Goal: Transaction & Acquisition: Obtain resource

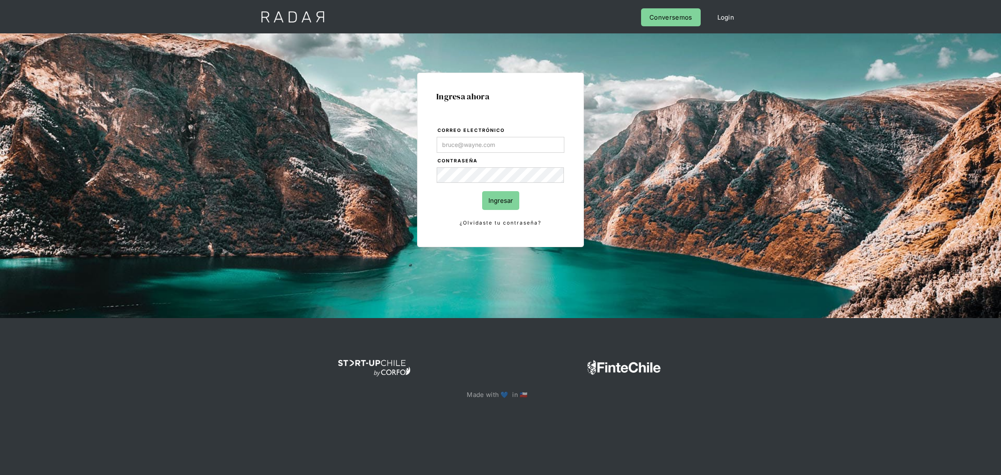
type input "[PERSON_NAME][EMAIL_ADDRESS][PERSON_NAME][DOMAIN_NAME]"
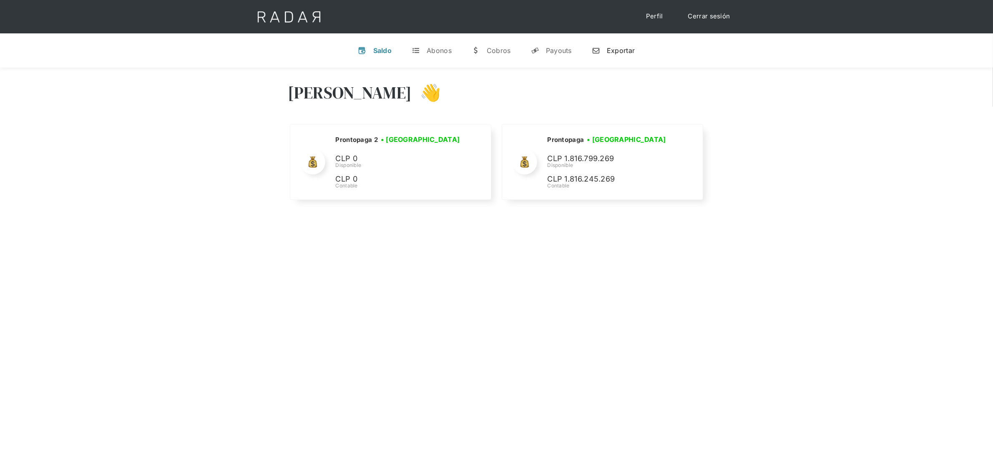
click at [627, 52] on div "Exportar" at bounding box center [621, 50] width 28 height 8
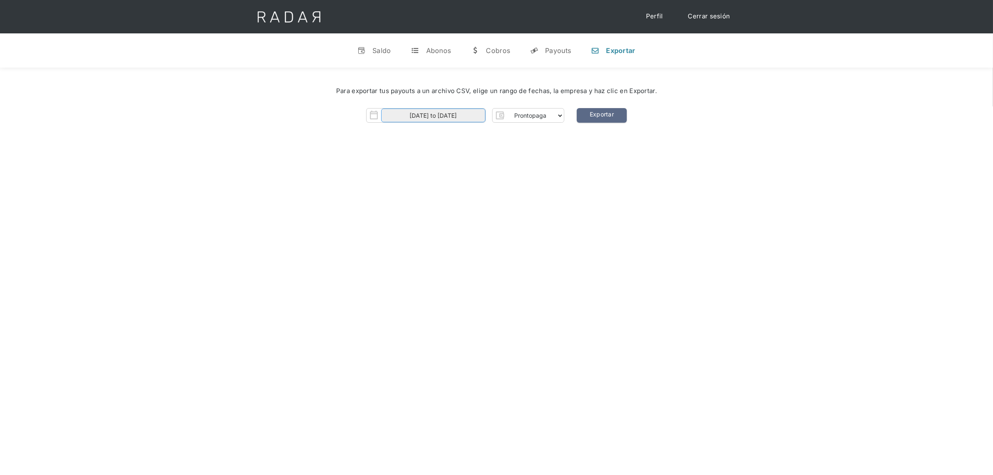
click at [473, 116] on input "[DATE] to [DATE]" at bounding box center [433, 115] width 104 height 14
click at [461, 158] on span "2" at bounding box center [463, 157] width 16 height 16
type input "[DATE]"
click at [461, 158] on span "2" at bounding box center [463, 157] width 16 height 16
click at [553, 176] on div "[PERSON_NAME] 👋 Cargando tus cuentas... Nombre de la empresa • [GEOGRAPHIC_DATA…" at bounding box center [496, 305] width 993 height 475
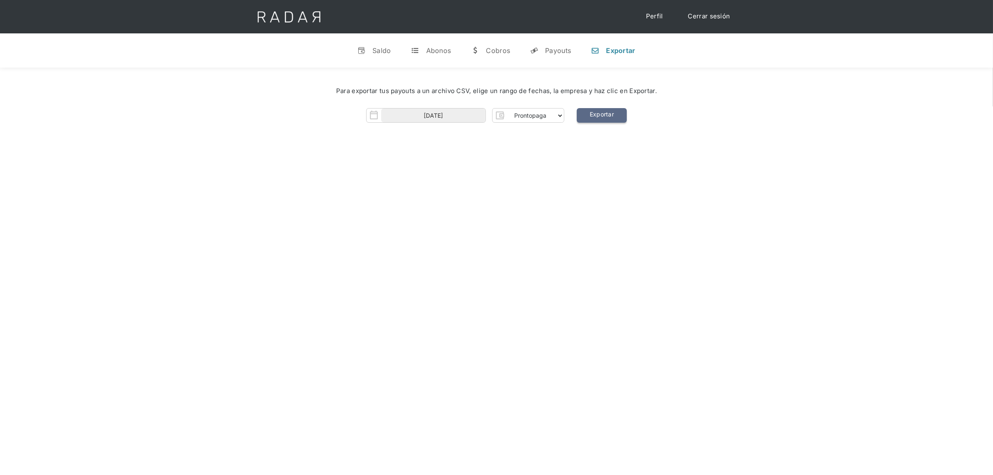
click at [608, 113] on link "Exportar" at bounding box center [602, 115] width 50 height 15
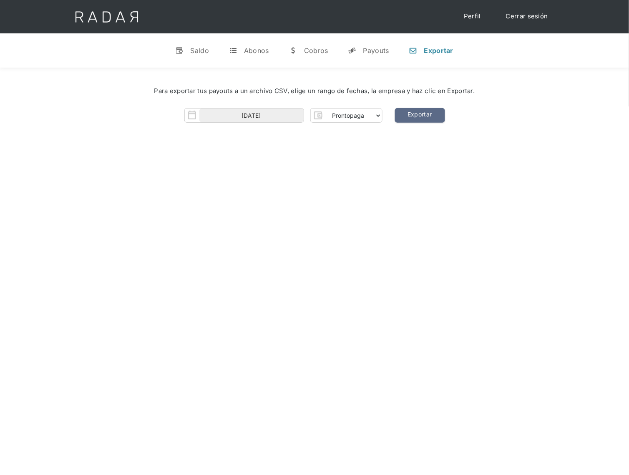
click at [487, 168] on div "[PERSON_NAME] 👋 Cargando tus cuentas... Nombre de la empresa • [GEOGRAPHIC_DATA…" at bounding box center [314, 305] width 629 height 475
click at [425, 115] on link "Exportar" at bounding box center [420, 115] width 50 height 15
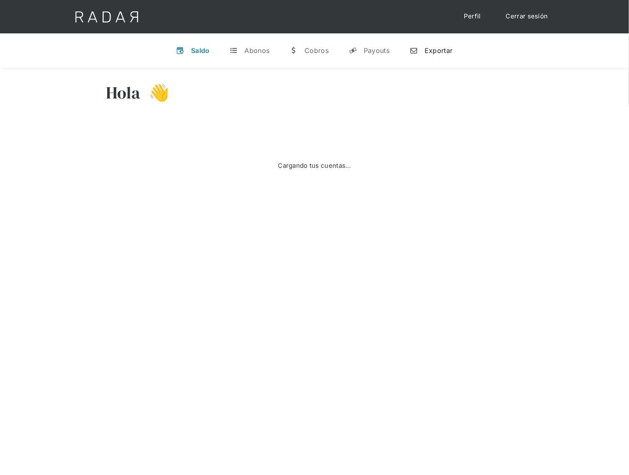
select select "prontopaga"
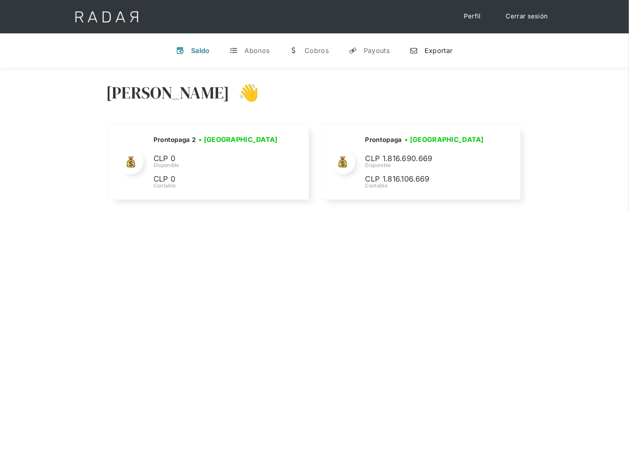
click at [431, 55] on link "n Exportar" at bounding box center [431, 51] width 56 height 22
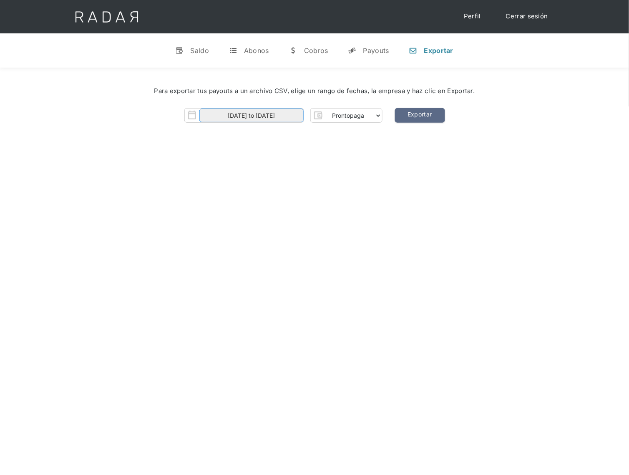
click at [284, 114] on input "[DATE] to [DATE]" at bounding box center [251, 115] width 104 height 14
click at [280, 155] on span "2" at bounding box center [281, 157] width 16 height 16
type input "[DATE]"
click at [280, 155] on span "2" at bounding box center [281, 157] width 16 height 16
click at [449, 180] on div "Hola José 👋 Cargando tus cuentas... Nombre de la empresa • Conectada • Desconec…" at bounding box center [314, 305] width 629 height 475
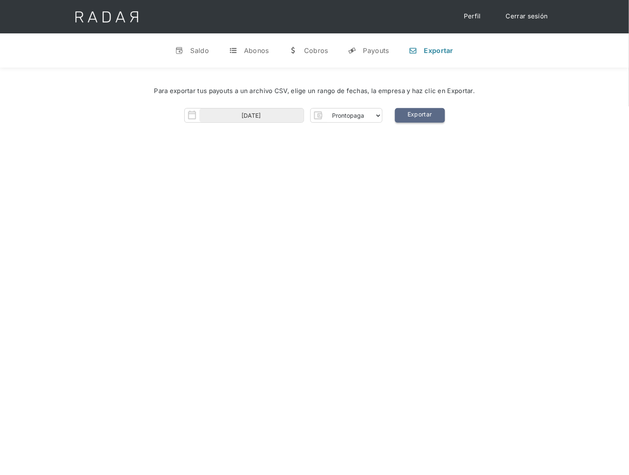
click at [424, 120] on link "Exportar" at bounding box center [420, 115] width 50 height 15
